Goal: Transaction & Acquisition: Purchase product/service

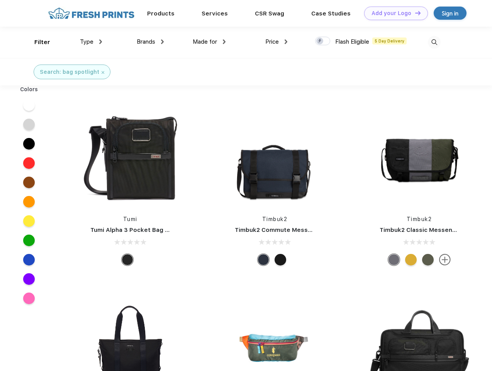
scroll to position [0, 0]
click at [393, 13] on link "Add your Logo Design Tool" at bounding box center [396, 14] width 64 height 14
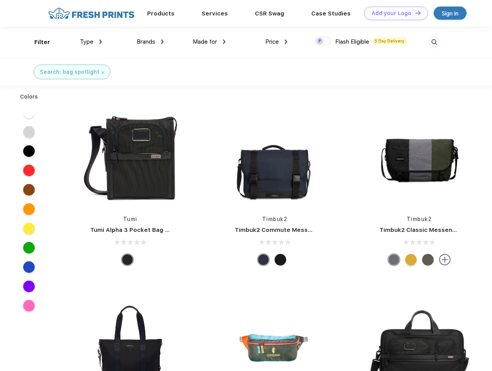
click at [0, 0] on div "Design Tool" at bounding box center [0, 0] width 0 height 0
click at [414, 13] on link "Add your Logo Design Tool" at bounding box center [396, 14] width 64 height 14
click at [37, 42] on div "Filter" at bounding box center [42, 42] width 16 height 9
click at [91, 42] on span "Type" at bounding box center [87, 41] width 14 height 7
click at [150, 42] on span "Brands" at bounding box center [146, 41] width 19 height 7
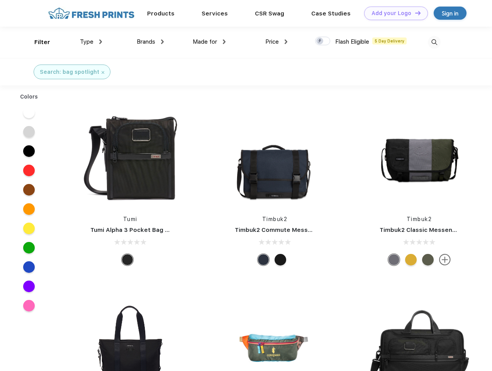
click at [209, 42] on span "Made for" at bounding box center [205, 41] width 24 height 7
click at [277, 42] on span "Price" at bounding box center [272, 41] width 14 height 7
click at [323, 41] on div at bounding box center [322, 41] width 15 height 8
click at [320, 41] on input "checkbox" at bounding box center [317, 38] width 5 height 5
click at [434, 42] on img at bounding box center [434, 42] width 13 height 13
